Goal: Task Accomplishment & Management: Use online tool/utility

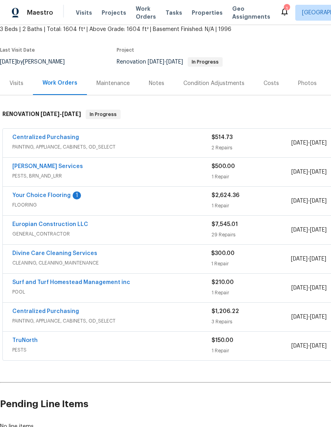
scroll to position [48, 0]
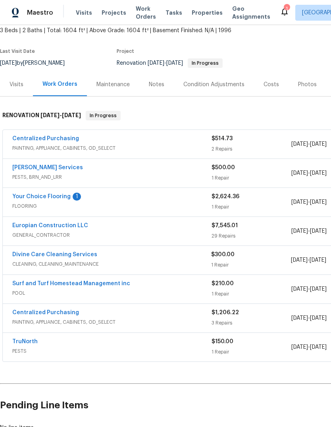
click at [65, 227] on link "Europian Construction LLC" at bounding box center [50, 226] width 76 height 6
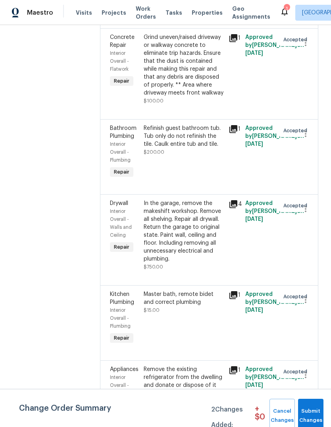
scroll to position [2464, 0]
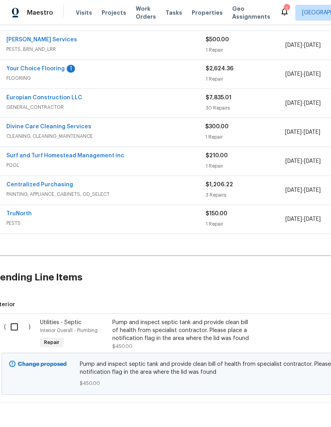
scroll to position [175, 6]
click at [17, 327] on input "checkbox" at bounding box center [17, 327] width 23 height 17
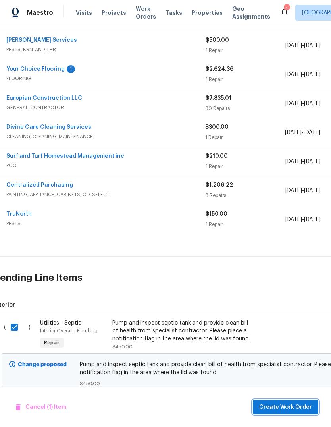
click at [302, 400] on button "Create Work Order" at bounding box center [285, 407] width 65 height 15
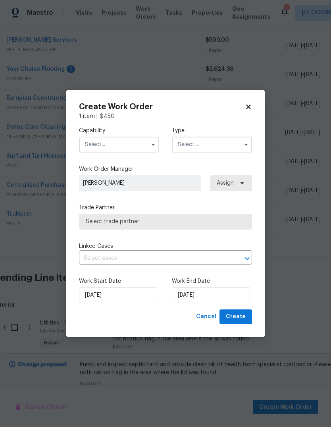
checkbox input "false"
click at [108, 144] on input "text" at bounding box center [119, 145] width 80 height 16
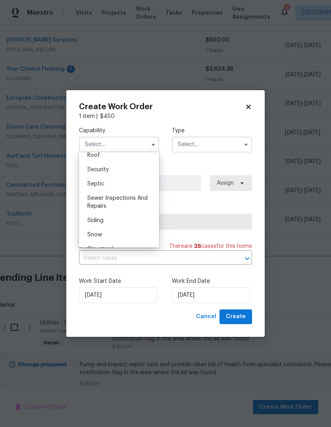
scroll to position [815, 0]
click at [93, 186] on span "Septic" at bounding box center [95, 185] width 17 height 6
type input "Septic"
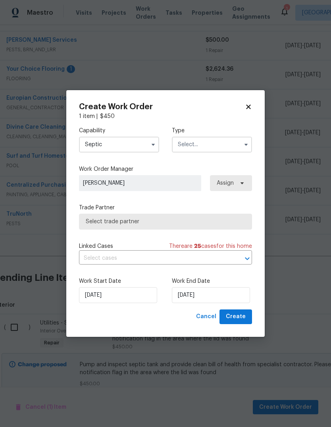
click at [200, 140] on input "text" at bounding box center [212, 145] width 80 height 16
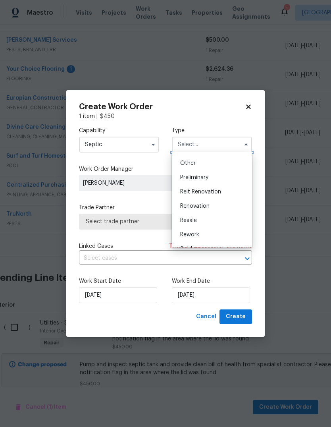
scroll to position [156, 0]
click at [209, 204] on span "Renovation" at bounding box center [194, 206] width 29 height 6
type input "Renovation"
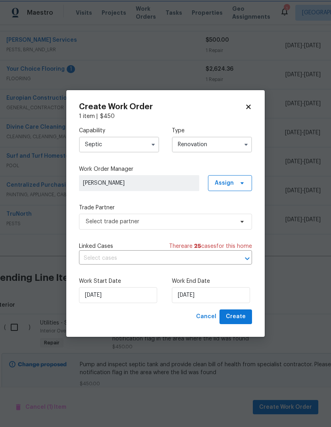
scroll to position [0, 0]
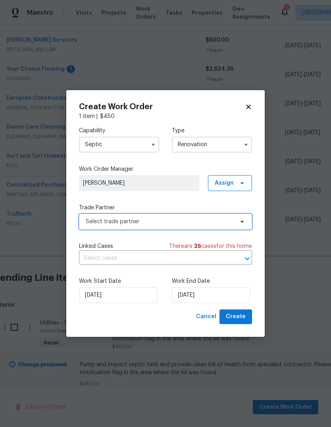
click at [221, 223] on span "Select trade partner" at bounding box center [160, 221] width 148 height 8
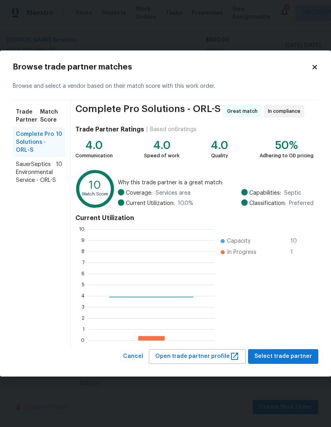
scroll to position [111, 126]
click at [24, 174] on span "SauerSeptics Environmental Service - ORL-S" at bounding box center [36, 172] width 40 height 24
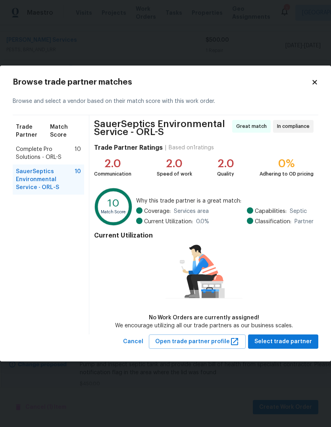
click at [32, 137] on span "Trade Partner" at bounding box center [33, 131] width 34 height 16
click at [40, 142] on div "Complete Pro Solutions - ORL-S 10" at bounding box center [48, 153] width 71 height 22
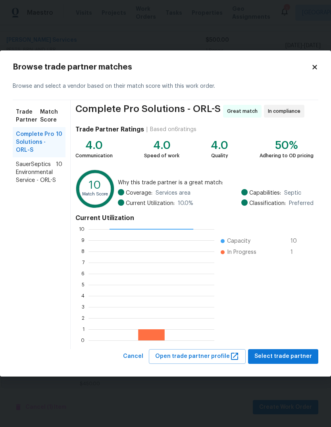
click at [28, 177] on span "SauerSeptics Environmental Service - ORL-S" at bounding box center [36, 172] width 40 height 24
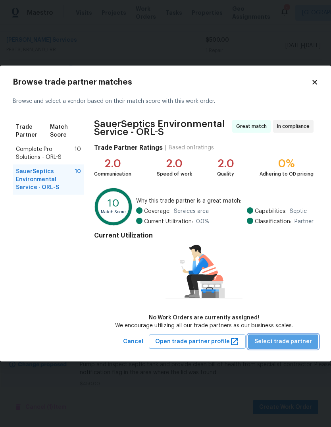
click at [293, 342] on span "Select trade partner" at bounding box center [283, 342] width 58 height 10
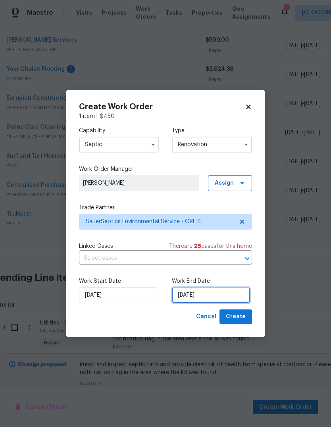
click at [229, 292] on input "[DATE]" at bounding box center [211, 295] width 78 height 16
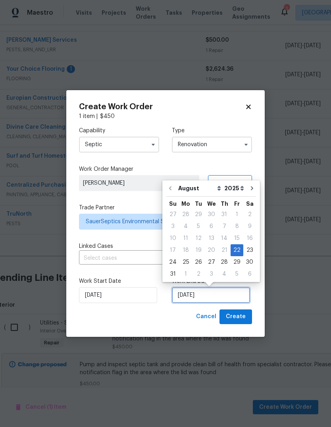
scroll to position [6, 0]
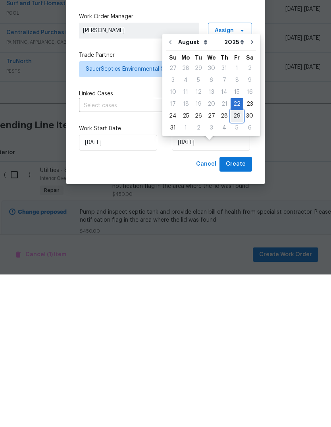
click at [236, 263] on div "29" at bounding box center [237, 268] width 13 height 11
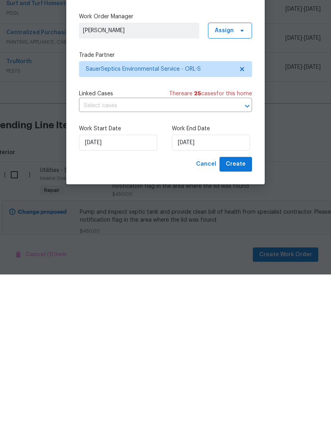
scroll to position [30, 0]
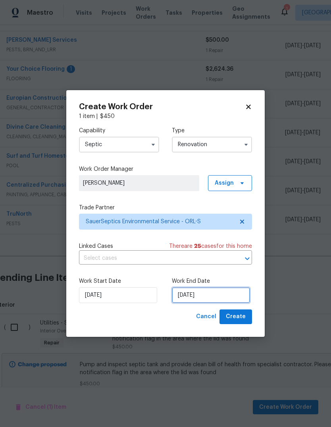
click at [220, 297] on input "[DATE]" at bounding box center [211, 295] width 78 height 16
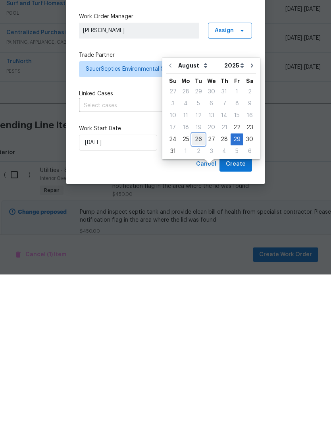
click at [196, 286] on div "26" at bounding box center [198, 291] width 13 height 11
type input "8/26/2025"
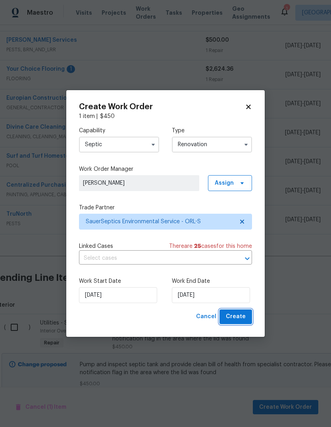
click at [237, 317] on span "Create" at bounding box center [236, 317] width 20 height 10
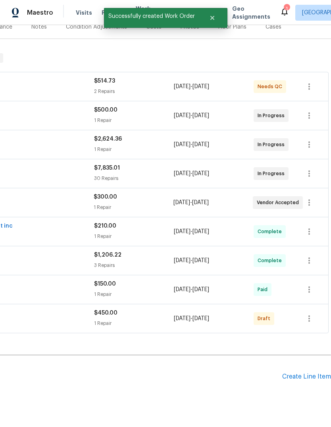
scroll to position [105, 117]
click at [310, 314] on icon "button" at bounding box center [309, 319] width 10 height 10
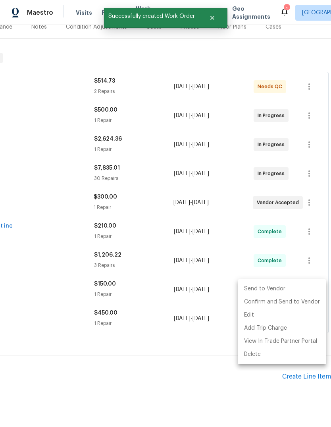
click at [300, 286] on li "Send to Vendor" at bounding box center [282, 288] width 89 height 13
click at [273, 389] on div at bounding box center [165, 213] width 331 height 427
